Goal: Task Accomplishment & Management: Use online tool/utility

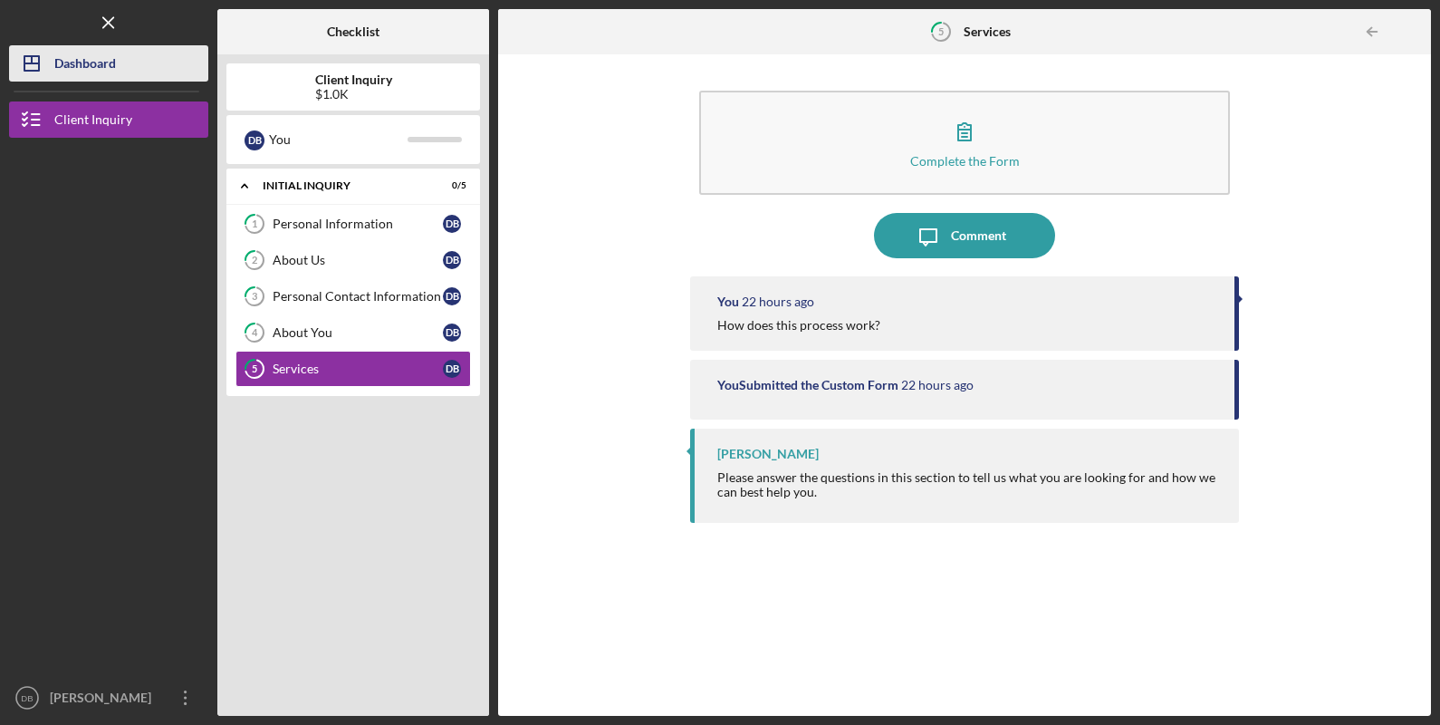
click at [43, 61] on icon "Icon/Dashboard" at bounding box center [31, 63] width 45 height 45
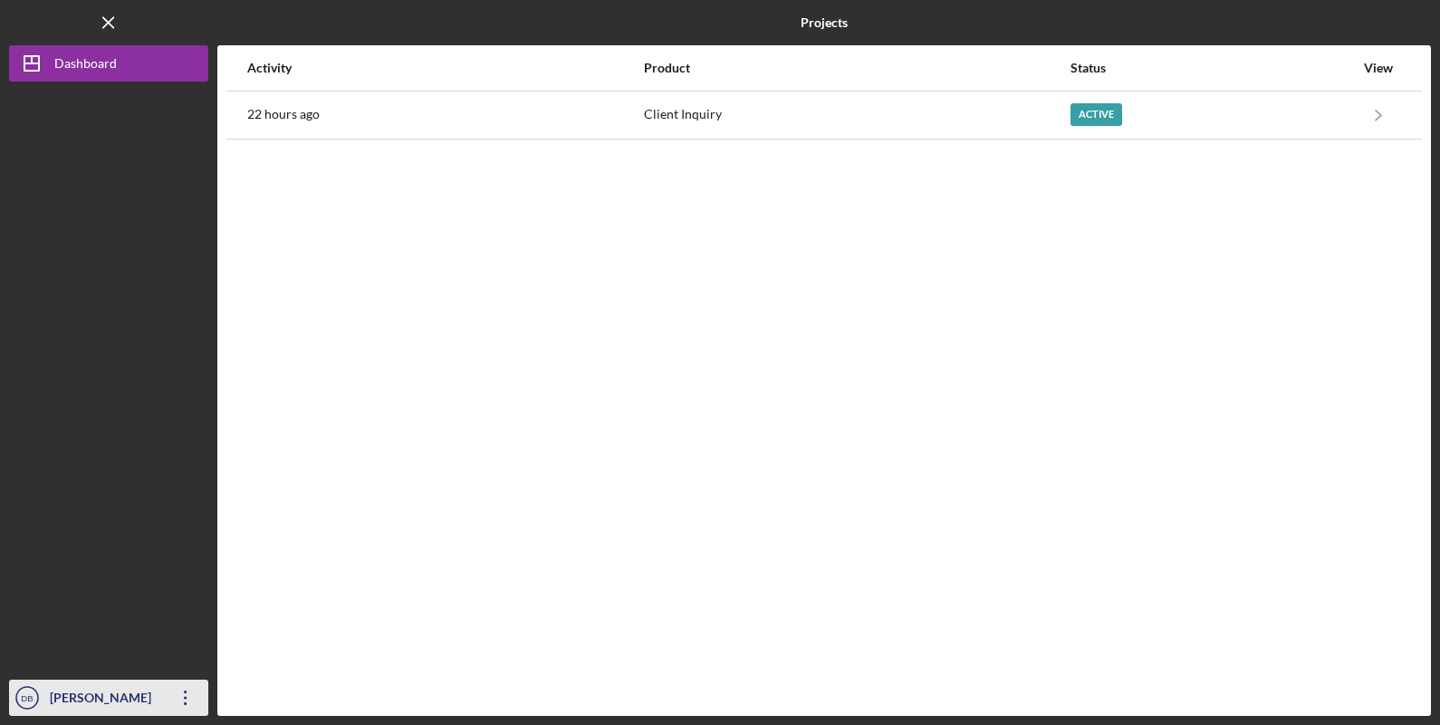
click at [190, 698] on icon "Icon/Overflow" at bounding box center [185, 697] width 45 height 45
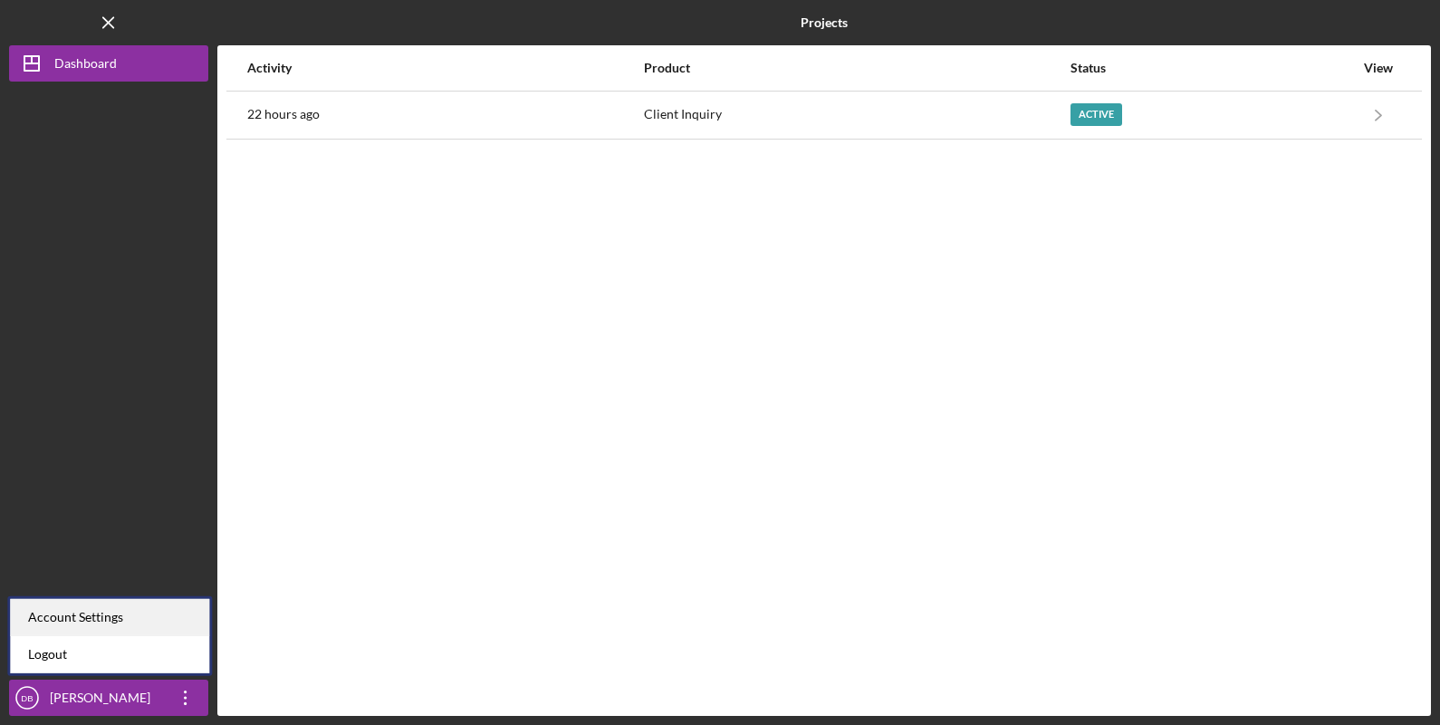
click at [97, 611] on div "Account Settings" at bounding box center [109, 617] width 199 height 37
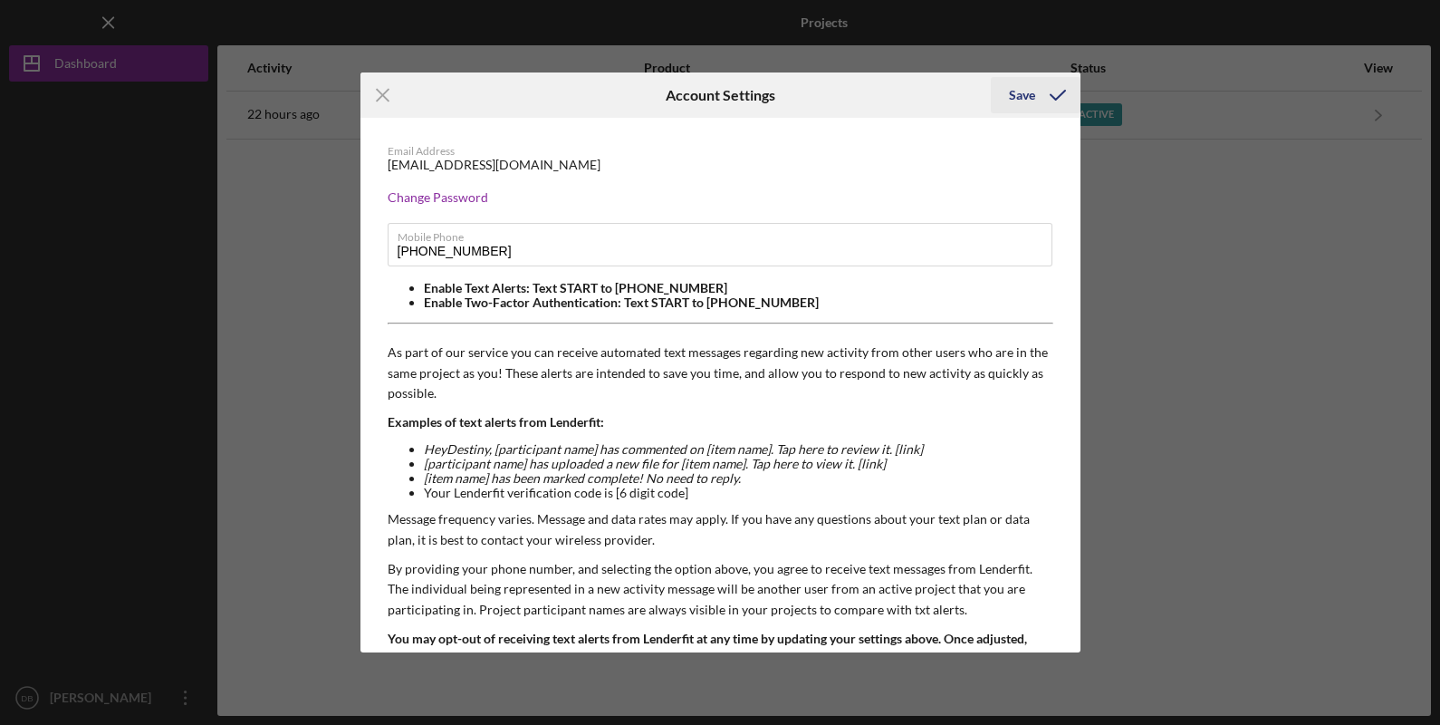
click at [1025, 99] on div "Save" at bounding box center [1022, 95] width 26 height 36
drag, startPoint x: 1137, startPoint y: 116, endPoint x: 593, endPoint y: 130, distance: 543.7
click at [1137, 117] on div "Icon/Menu Close Account Settings Save Email Address destinybentonr@gmail.com Ch…" at bounding box center [720, 362] width 1440 height 725
click at [365, 91] on icon "Icon/Menu Close" at bounding box center [383, 94] width 45 height 45
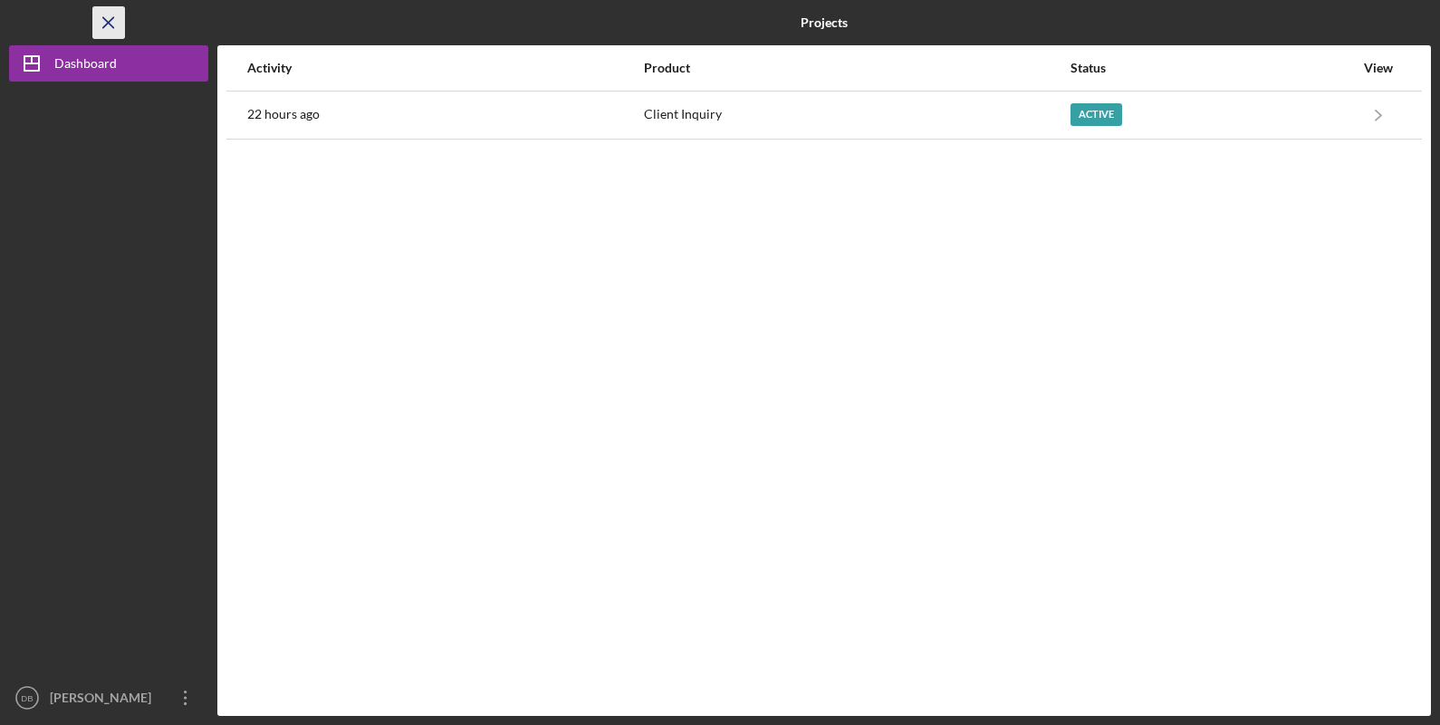
click at [99, 19] on icon "Icon/Menu Close" at bounding box center [109, 23] width 41 height 41
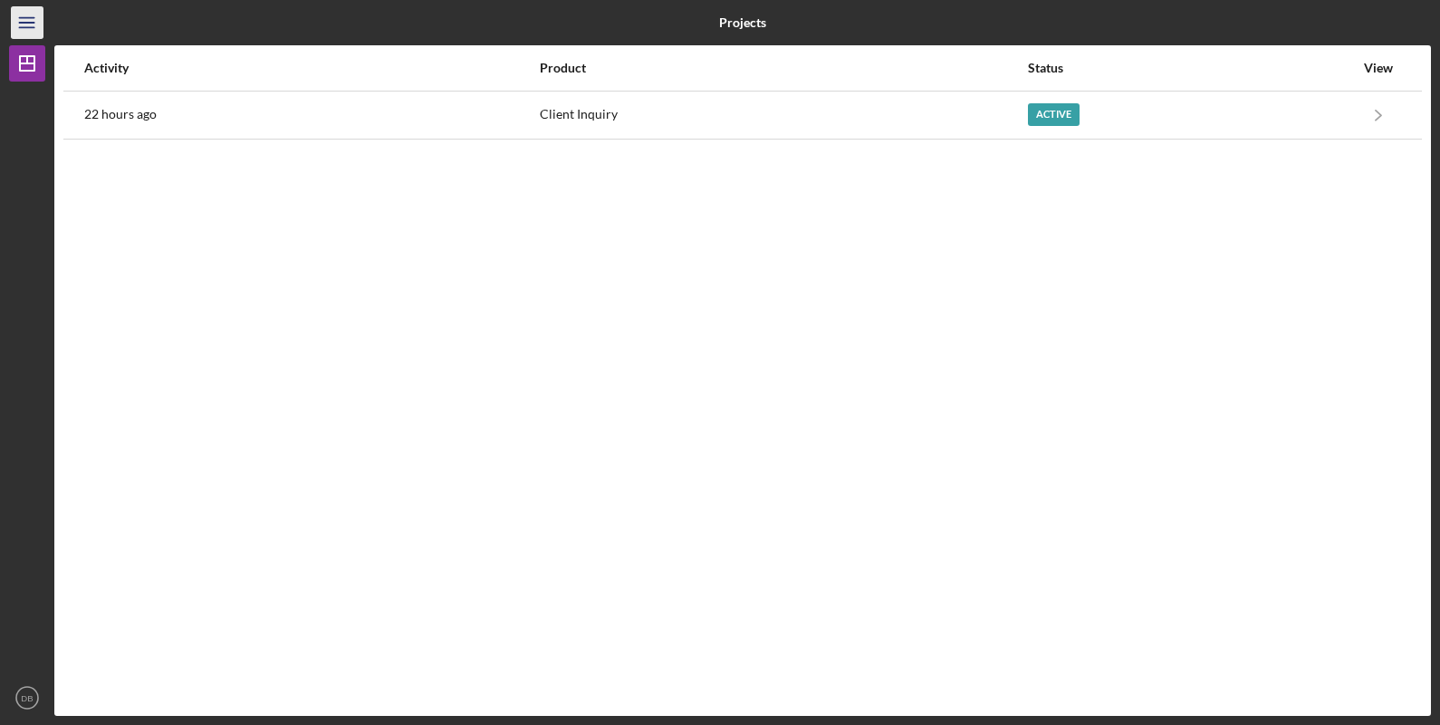
click at [18, 23] on icon "Icon/Menu" at bounding box center [27, 23] width 41 height 41
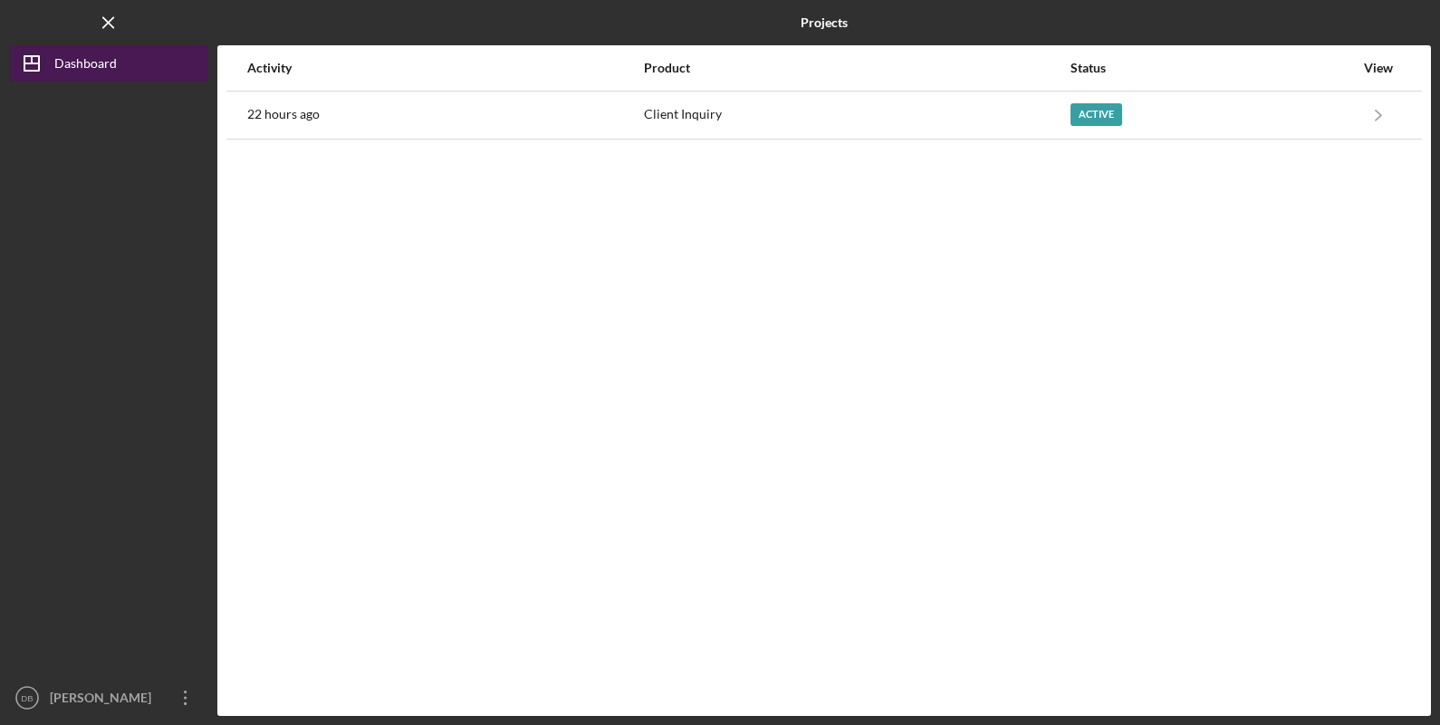
click at [72, 64] on div "Dashboard" at bounding box center [85, 65] width 63 height 41
click at [431, 140] on div "Activity Product Status View 22 hours ago Client Inquiry Active Icon/Navigate C…" at bounding box center [824, 380] width 1214 height 670
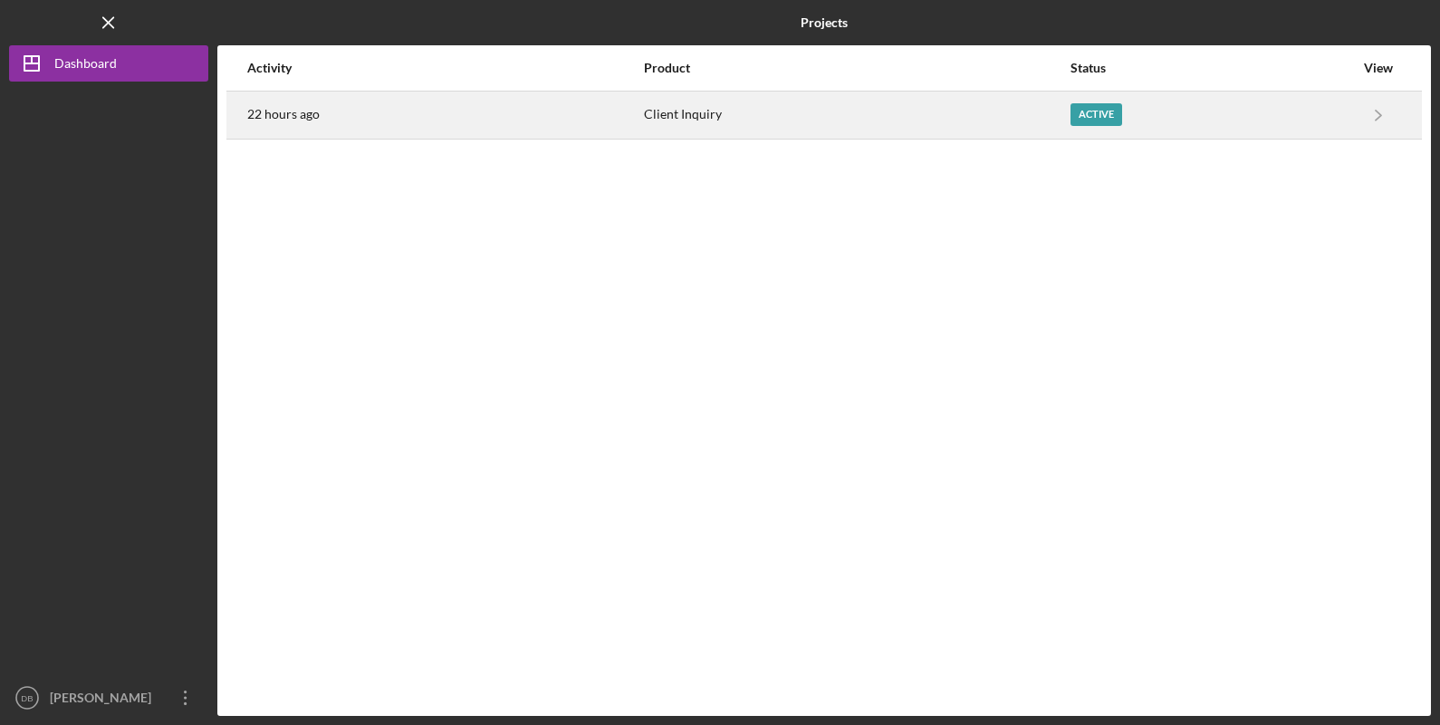
click at [428, 130] on div "22 hours ago" at bounding box center [444, 114] width 395 height 45
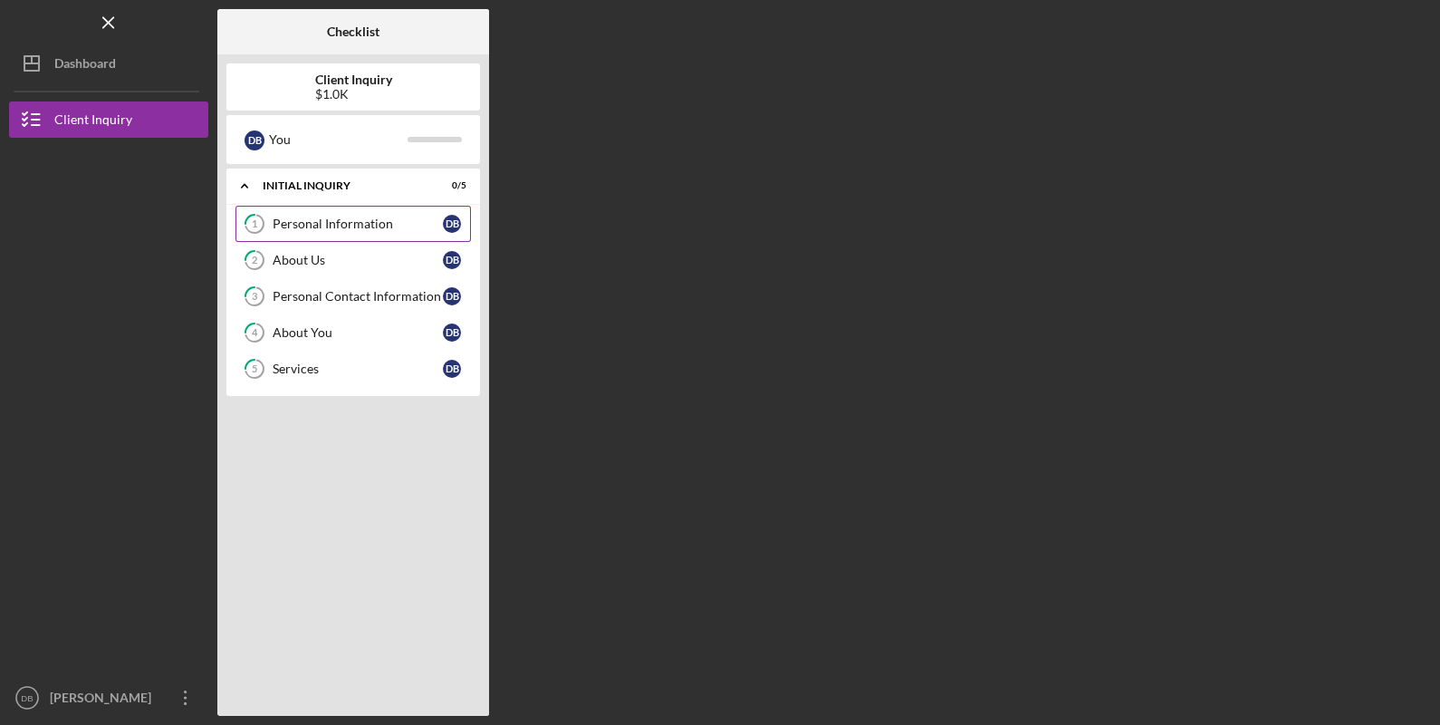
click at [329, 215] on link "1 Personal Information D B" at bounding box center [354, 224] width 236 height 36
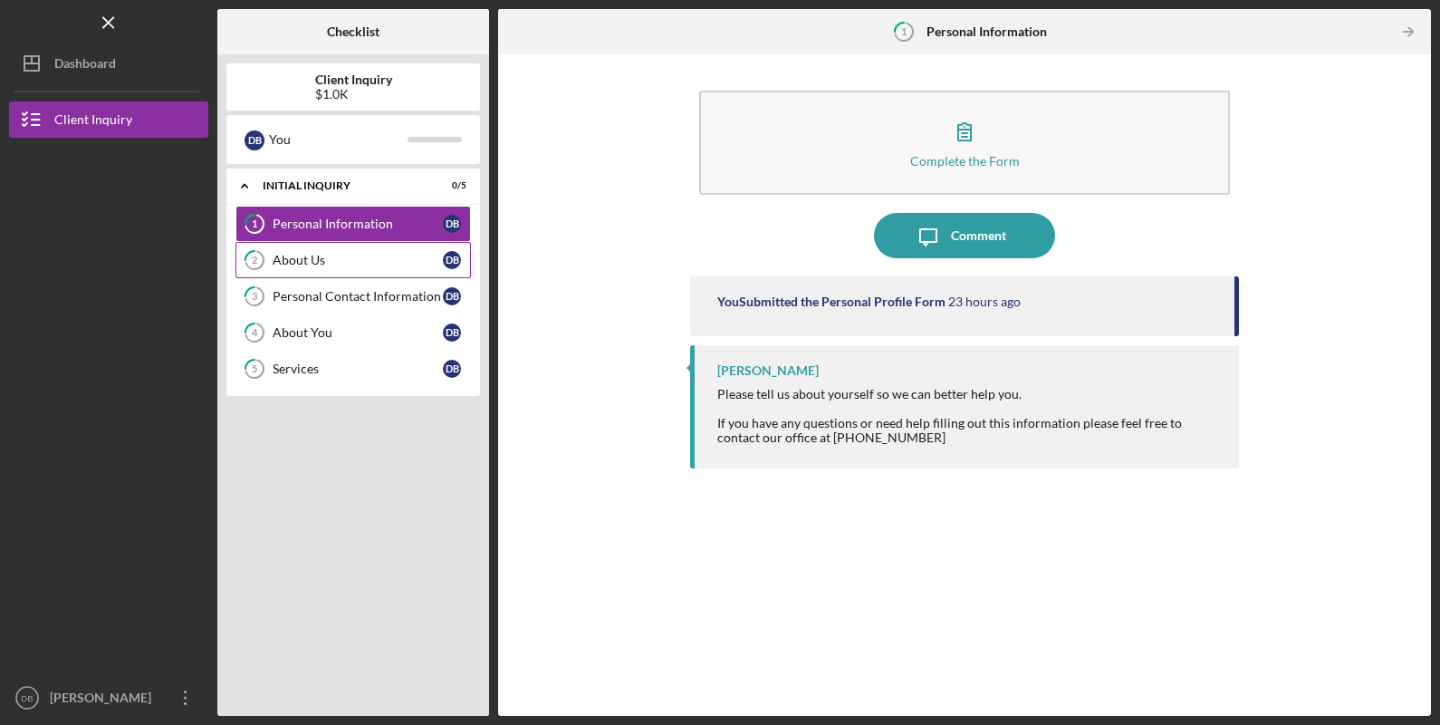
click at [344, 251] on link "2 About Us D B" at bounding box center [354, 260] width 236 height 36
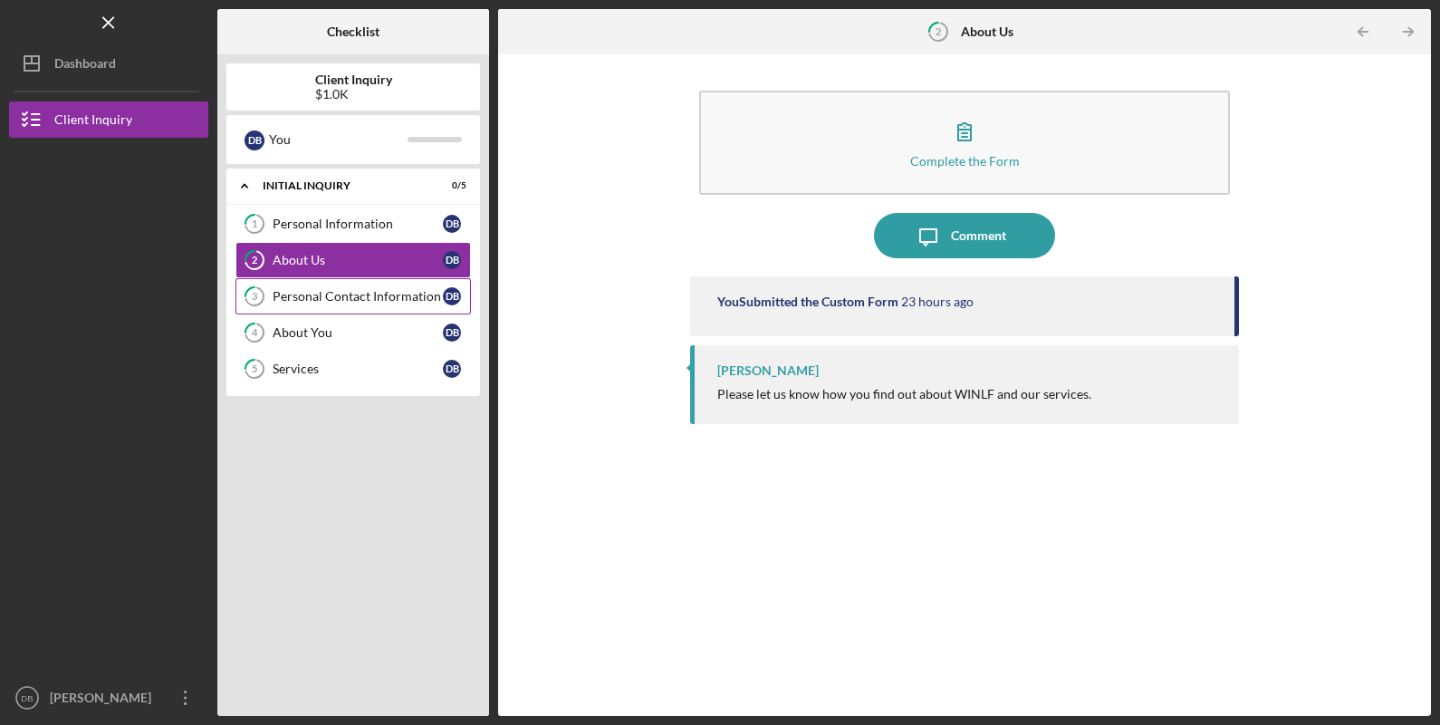
click at [345, 296] on div "Personal Contact Information" at bounding box center [358, 296] width 170 height 14
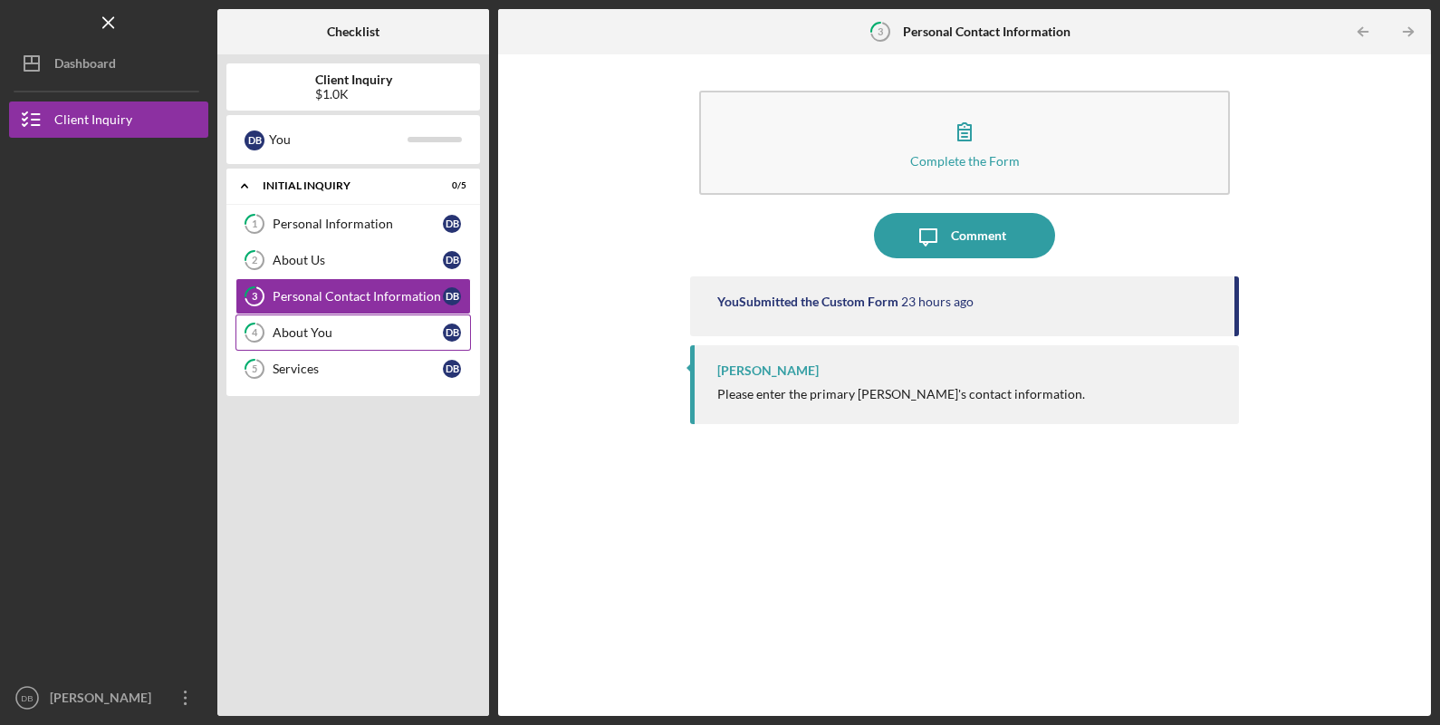
click at [328, 331] on div "About You" at bounding box center [358, 332] width 170 height 14
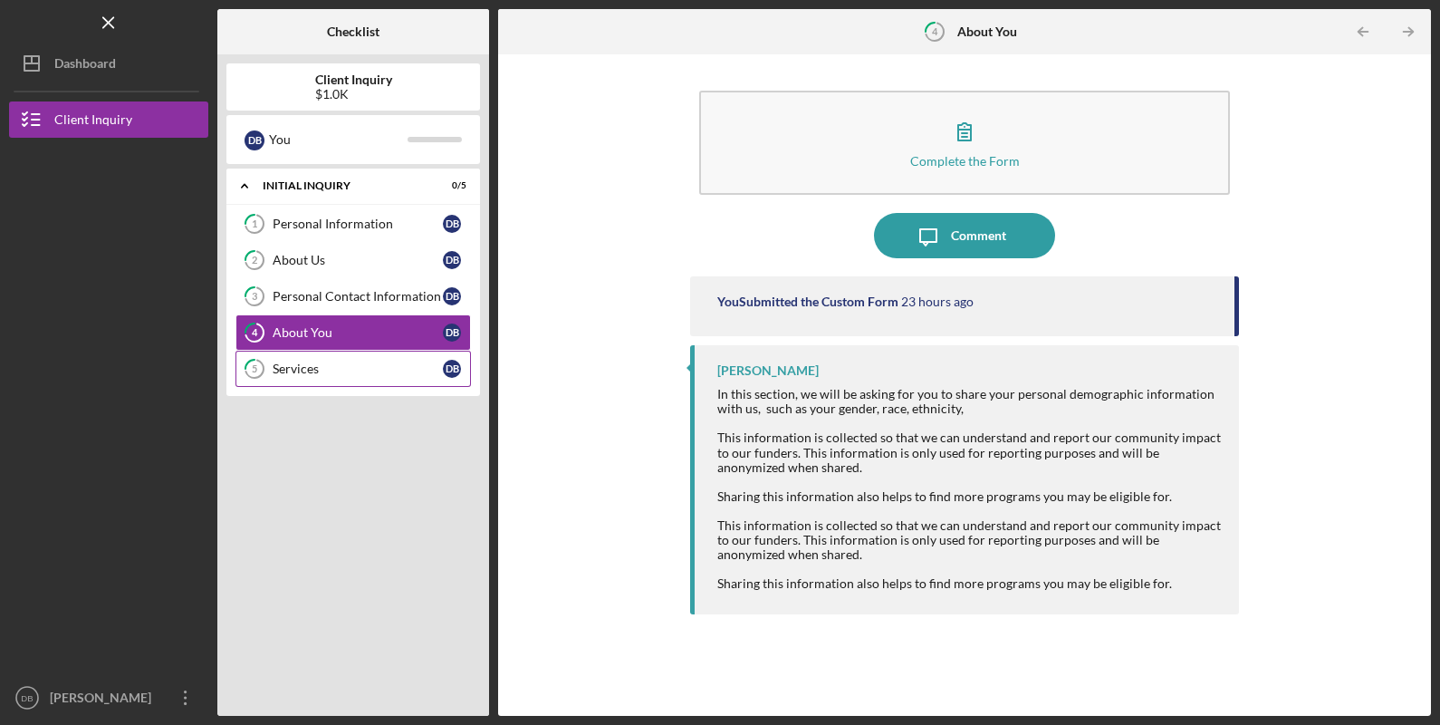
click at [338, 362] on div "Services" at bounding box center [358, 368] width 170 height 14
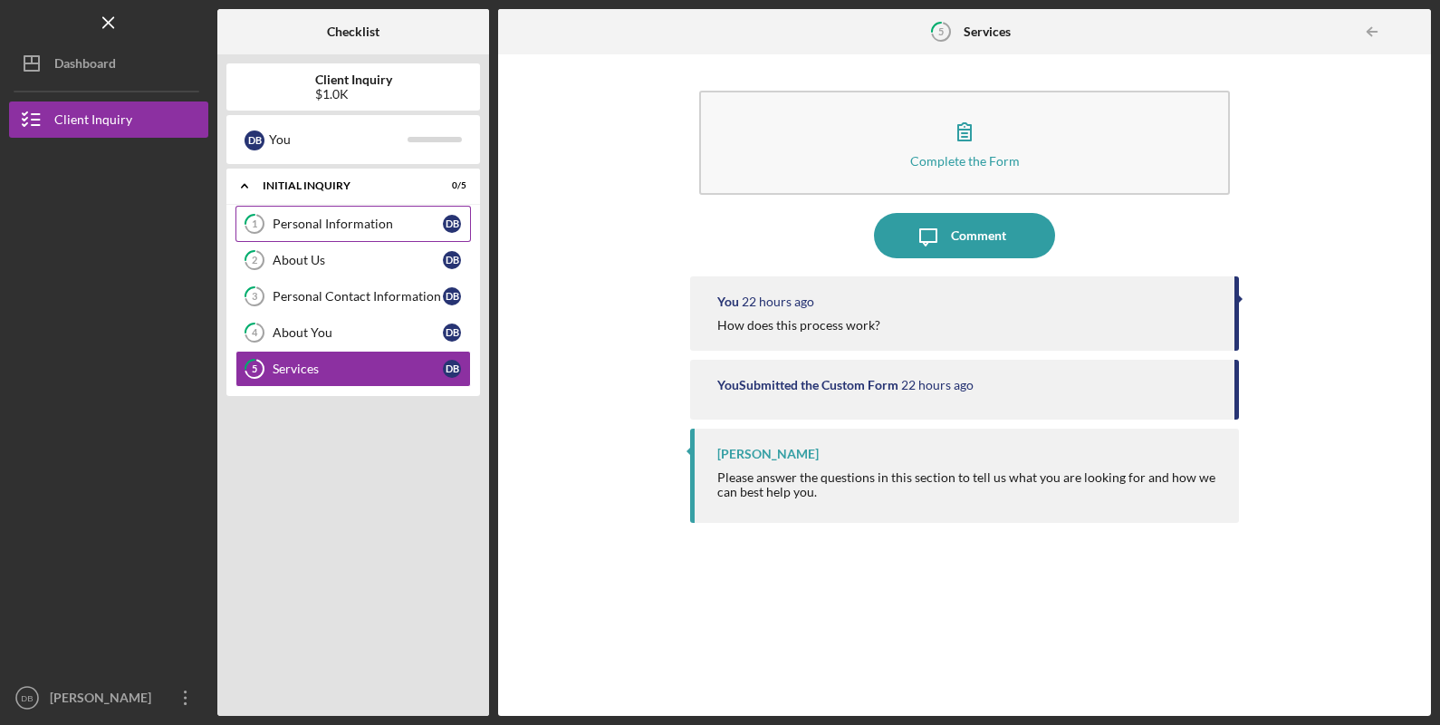
click at [313, 217] on div "Personal Information" at bounding box center [358, 223] width 170 height 14
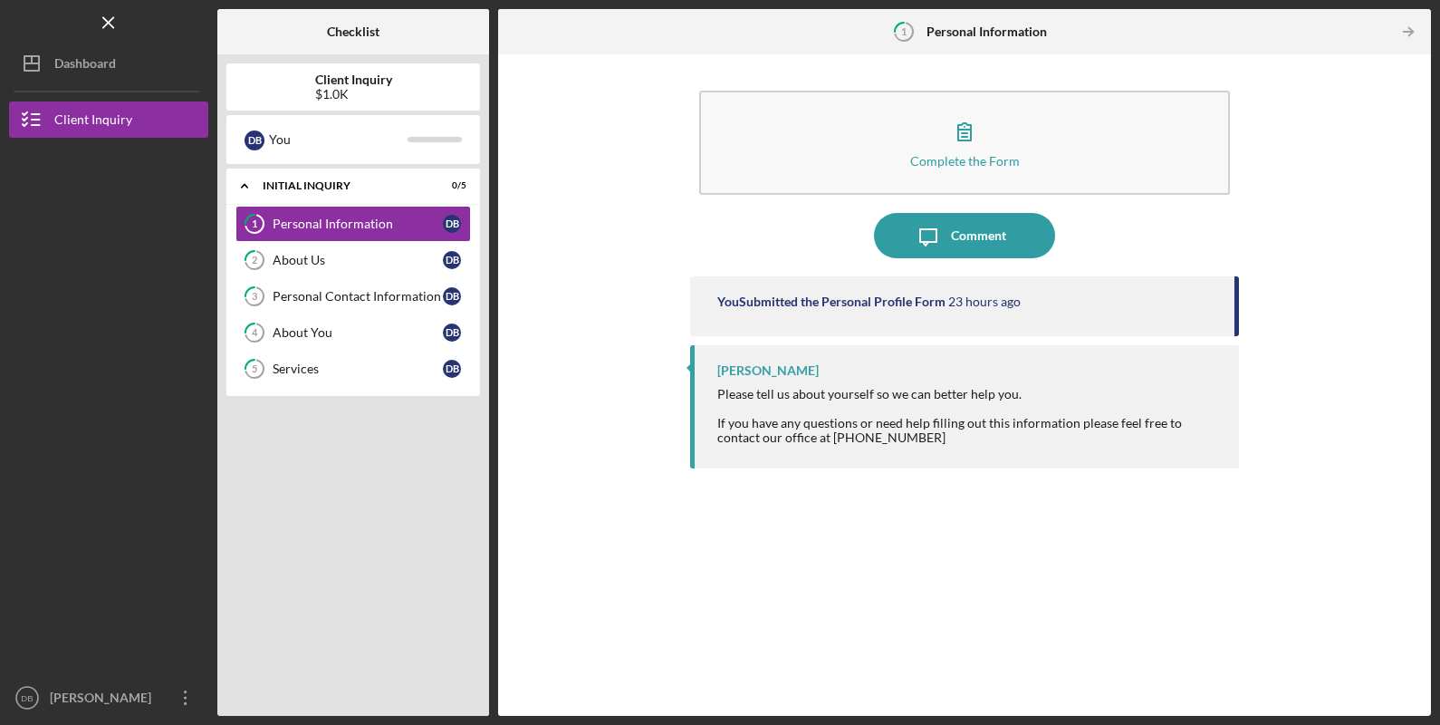
click at [746, 367] on div "[PERSON_NAME]" at bounding box center [767, 370] width 101 height 14
click at [331, 258] on div "About Us" at bounding box center [358, 260] width 170 height 14
